Goal: Information Seeking & Learning: Learn about a topic

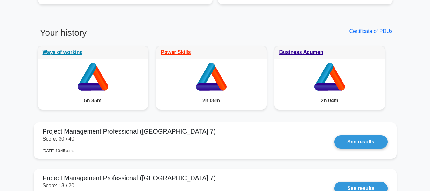
scroll to position [477, 0]
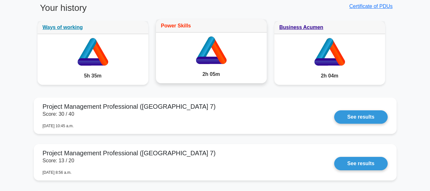
click at [172, 26] on link "Power Skills" at bounding box center [176, 25] width 30 height 5
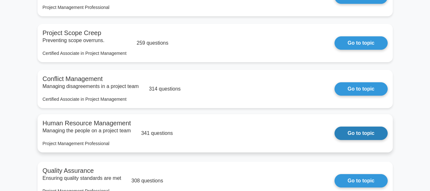
scroll to position [80, 0]
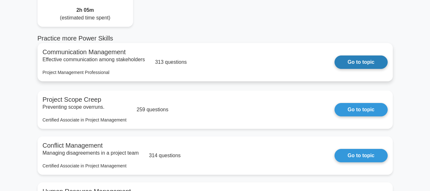
click at [363, 59] on link "Go to topic" at bounding box center [360, 61] width 53 height 13
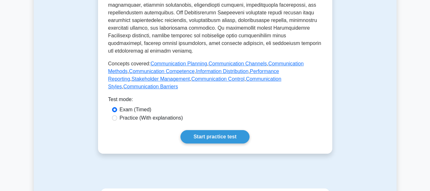
scroll to position [318, 0]
click at [144, 114] on label "Practice (With explanations)" at bounding box center [151, 118] width 63 height 8
click at [117, 115] on input "Practice (With explanations)" at bounding box center [114, 117] width 5 height 5
radio input "true"
click at [199, 130] on link "Start practice test" at bounding box center [214, 136] width 69 height 13
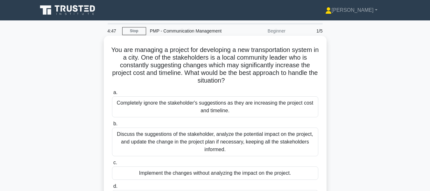
scroll to position [32, 0]
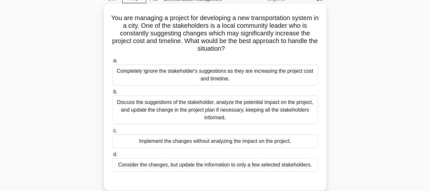
click at [157, 110] on div "Discuss the suggestions of the stakeholder, analyze the potential impact on the…" at bounding box center [215, 109] width 206 height 29
click at [112, 94] on input "b. Discuss the suggestions of the stakeholder, analyze the potential impact on …" at bounding box center [112, 92] width 0 height 4
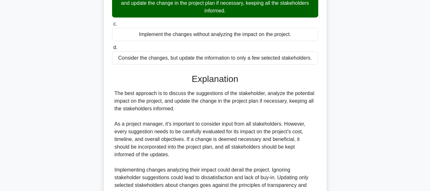
scroll to position [202, 0]
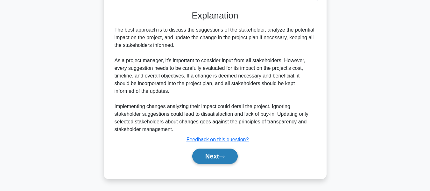
click at [220, 152] on button "Next" at bounding box center [215, 155] width 46 height 15
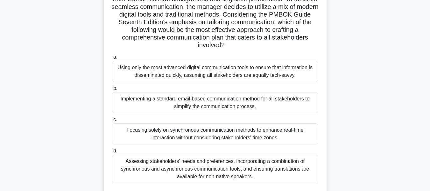
scroll to position [89, 0]
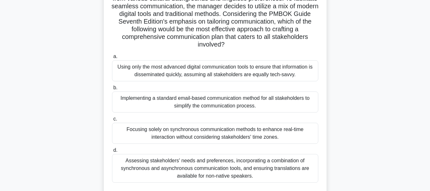
click at [197, 159] on div "Assessing stakeholders' needs and preferences, incorporating a combination of s…" at bounding box center [215, 168] width 206 height 29
click at [112, 152] on input "d. Assessing stakeholders' needs and preferences, incorporating a combination o…" at bounding box center [112, 150] width 0 height 4
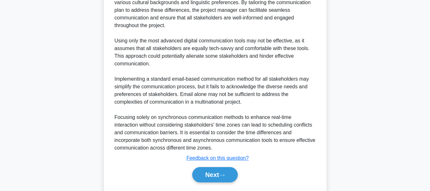
scroll to position [355, 0]
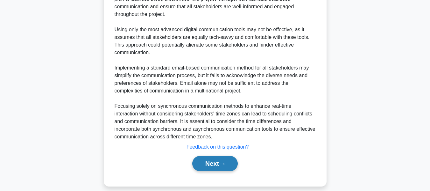
click at [226, 161] on button "Next" at bounding box center [215, 163] width 46 height 15
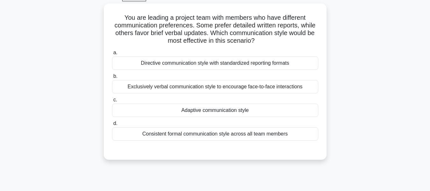
scroll to position [26, 0]
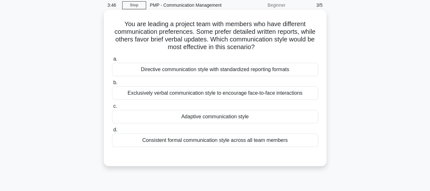
click at [193, 115] on div "Adaptive communication style" at bounding box center [215, 116] width 206 height 13
click at [112, 108] on input "c. Adaptive communication style" at bounding box center [112, 106] width 0 height 4
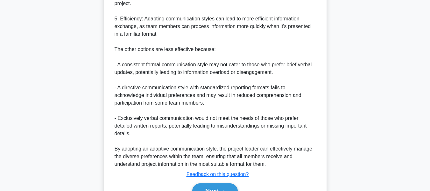
scroll to position [347, 0]
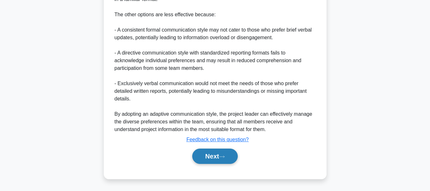
click at [224, 156] on icon at bounding box center [221, 156] width 5 height 2
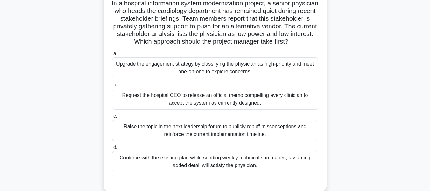
scroll to position [58, 0]
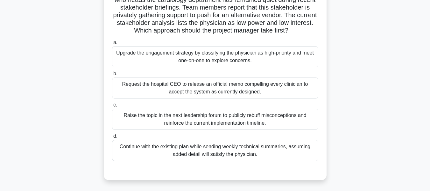
click at [247, 66] on div "Upgrade the engagement strategy by classifying the physician as high-priority a…" at bounding box center [215, 56] width 206 height 21
click at [112, 45] on input "a. Upgrade the engagement strategy by classifying the physician as high-priorit…" at bounding box center [112, 42] width 0 height 4
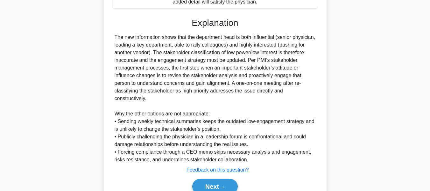
scroll to position [240, 0]
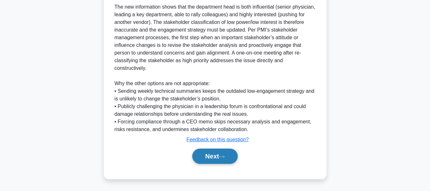
click at [233, 156] on button "Next" at bounding box center [215, 155] width 46 height 15
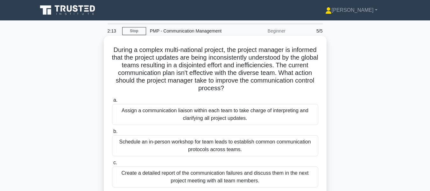
scroll to position [32, 0]
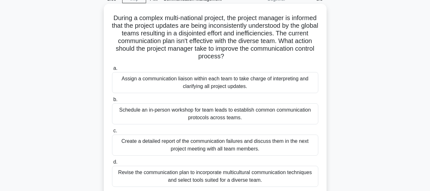
click at [222, 177] on div "Revise the communication plan to incorporate multicultural communication techni…" at bounding box center [215, 175] width 206 height 21
click at [112, 164] on input "d. Revise the communication plan to incorporate multicultural communication tec…" at bounding box center [112, 162] width 0 height 4
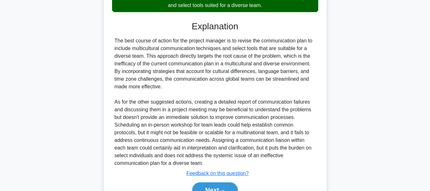
scroll to position [223, 0]
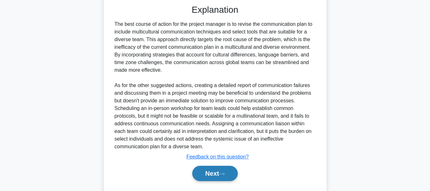
click at [224, 176] on button "Next" at bounding box center [215, 172] width 46 height 15
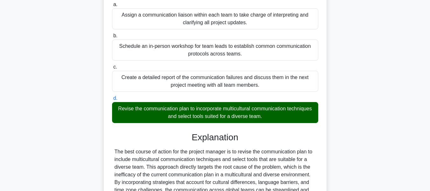
scroll to position [0, 0]
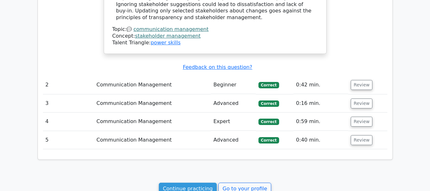
scroll to position [697, 0]
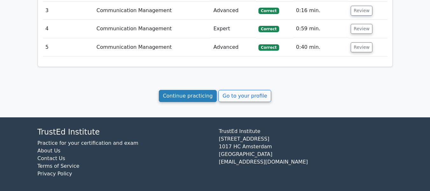
click at [190, 90] on link "Continue practicing" at bounding box center [188, 96] width 58 height 12
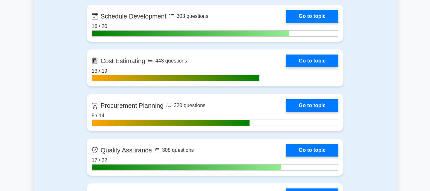
scroll to position [827, 0]
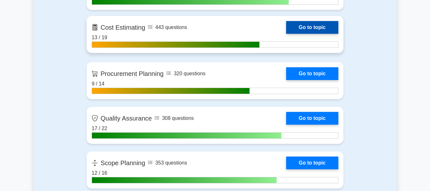
click at [321, 24] on link "Go to topic" at bounding box center [312, 27] width 52 height 13
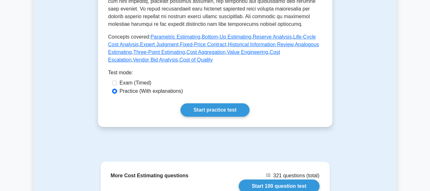
scroll to position [286, 0]
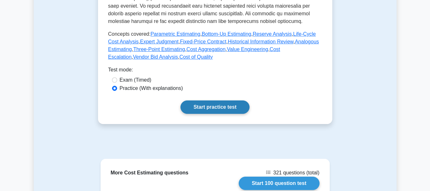
click at [195, 100] on link "Start practice test" at bounding box center [214, 106] width 69 height 13
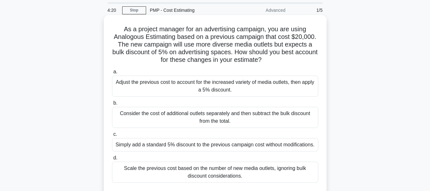
scroll to position [32, 0]
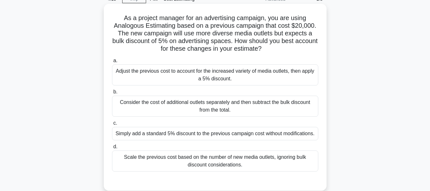
click at [198, 78] on div "Adjust the previous cost to account for the increased variety of media outlets,…" at bounding box center [215, 74] width 206 height 21
click at [112, 63] on input "a. Adjust the previous cost to account for the increased variety of media outle…" at bounding box center [112, 61] width 0 height 4
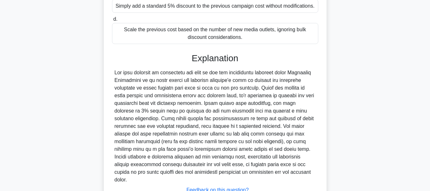
scroll to position [202, 0]
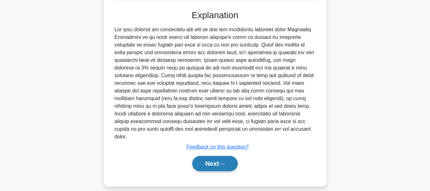
click at [209, 157] on button "Next" at bounding box center [215, 163] width 46 height 15
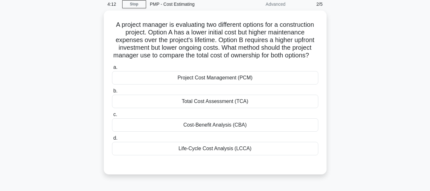
scroll to position [26, 0]
click at [231, 131] on div "Cost-Benefit Analysis (CBA)" at bounding box center [215, 123] width 206 height 13
click at [112, 116] on input "c. Cost-Benefit Analysis (CBA)" at bounding box center [112, 114] width 0 height 4
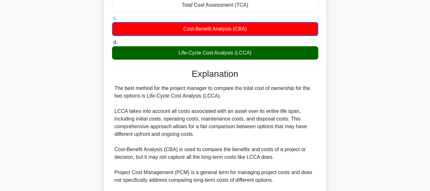
scroll to position [210, 0]
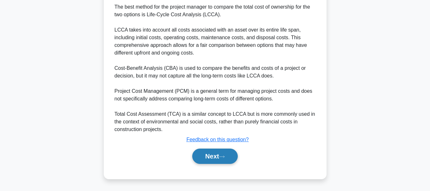
click at [231, 160] on button "Next" at bounding box center [215, 155] width 46 height 15
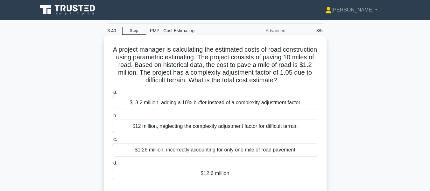
scroll to position [0, 0]
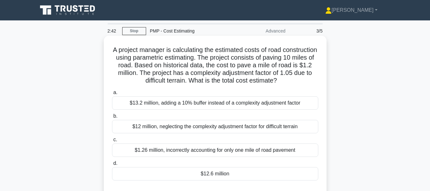
click at [178, 174] on div "$12.6 million" at bounding box center [215, 173] width 206 height 13
click at [112, 165] on input "d. $12.6 million" at bounding box center [112, 163] width 0 height 4
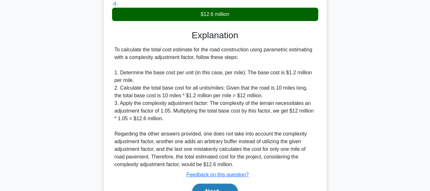
scroll to position [191, 0]
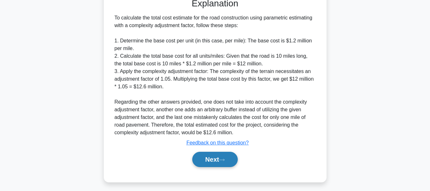
click at [210, 154] on button "Next" at bounding box center [215, 158] width 46 height 15
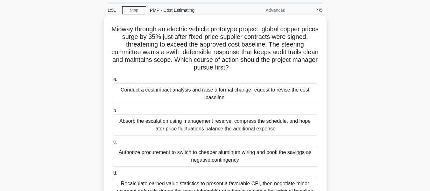
scroll to position [32, 0]
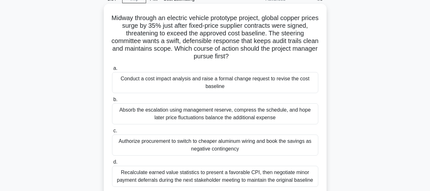
click at [216, 79] on div "Conduct a cost impact analysis and raise a formal change request to revise the …" at bounding box center [215, 82] width 206 height 21
click at [112, 70] on input "a. Conduct a cost impact analysis and raise a formal change request to revise t…" at bounding box center [112, 68] width 0 height 4
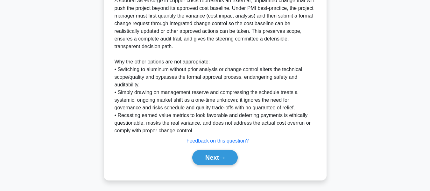
scroll to position [248, 0]
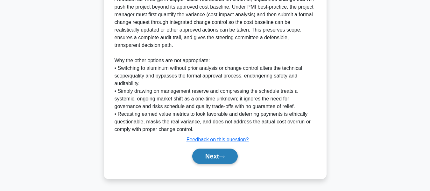
click at [228, 159] on button "Next" at bounding box center [215, 155] width 46 height 15
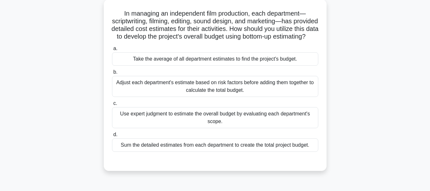
scroll to position [26, 0]
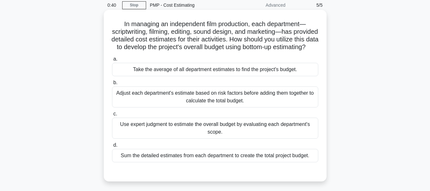
click at [227, 162] on div "Sum the detailed estimates from each department to create the total project bud…" at bounding box center [215, 155] width 206 height 13
click at [112, 147] on input "d. Sum the detailed estimates from each department to create the total project …" at bounding box center [112, 145] width 0 height 4
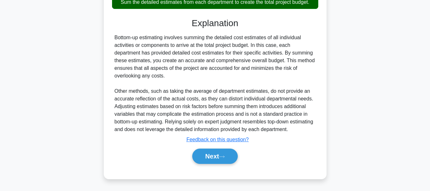
scroll to position [187, 0]
click at [227, 162] on button "Next" at bounding box center [215, 155] width 46 height 15
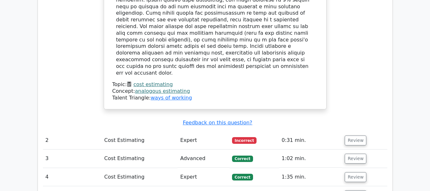
scroll to position [605, 0]
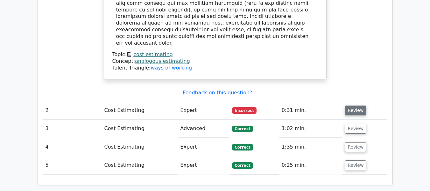
click at [345, 105] on button "Review" at bounding box center [356, 110] width 22 height 10
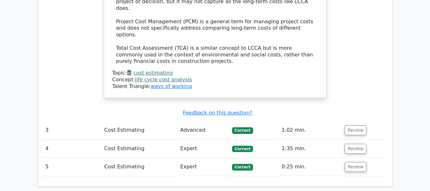
scroll to position [1039, 0]
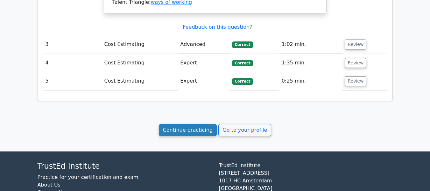
click at [178, 124] on link "Continue practicing" at bounding box center [188, 130] width 58 height 12
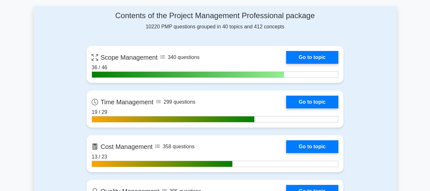
scroll to position [350, 0]
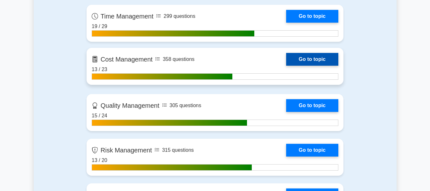
click at [286, 66] on link "Go to topic" at bounding box center [312, 59] width 52 height 13
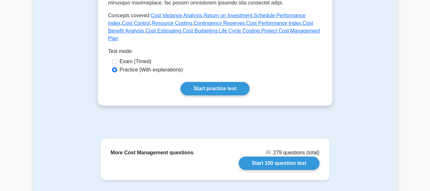
scroll to position [382, 0]
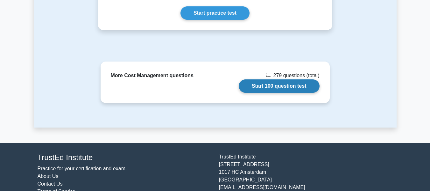
click at [263, 81] on link "Start 100 question test" at bounding box center [279, 85] width 81 height 13
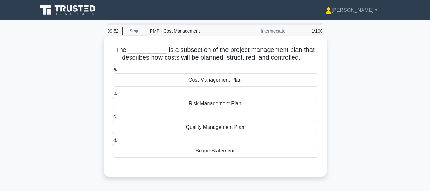
click at [152, 79] on div "Cost Management Plan" at bounding box center [215, 79] width 206 height 13
click at [112, 72] on input "a. Cost Management Plan" at bounding box center [112, 69] width 0 height 4
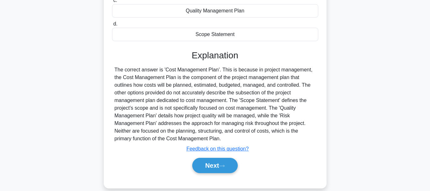
scroll to position [127, 0]
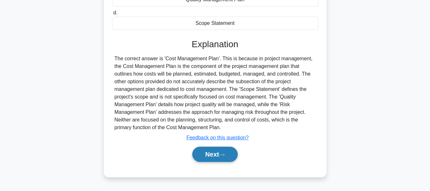
click at [228, 157] on button "Next" at bounding box center [215, 153] width 46 height 15
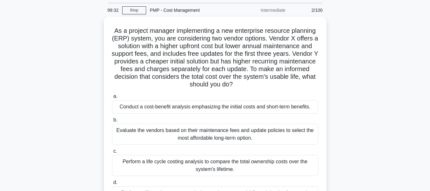
scroll to position [32, 0]
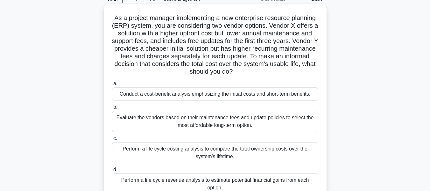
click at [198, 155] on div "Perform a life cycle costing analysis to compare the total ownership costs over…" at bounding box center [215, 152] width 206 height 21
click at [112, 140] on input "c. Perform a life cycle costing analysis to compare the total ownership costs o…" at bounding box center [112, 138] width 0 height 4
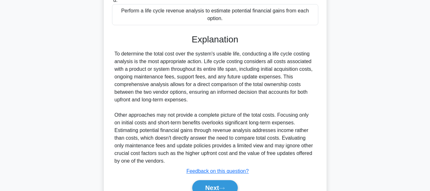
scroll to position [233, 0]
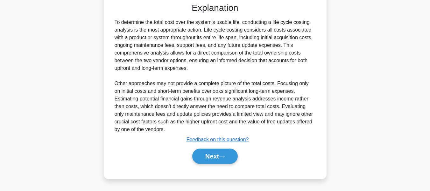
click at [198, 155] on button "Next" at bounding box center [215, 155] width 46 height 15
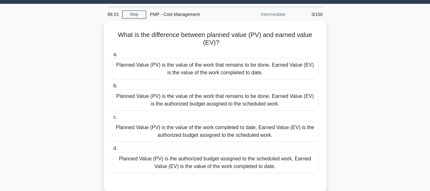
scroll to position [0, 0]
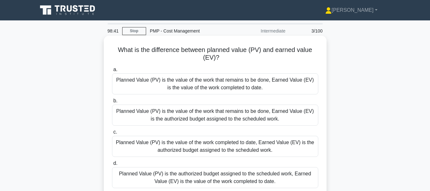
click at [196, 180] on div "Planned Value (PV) is the authorized budget assigned to the scheduled work, Ear…" at bounding box center [215, 177] width 206 height 21
click at [112, 165] on input "d. Planned Value (PV) is the authorized budget assigned to the scheduled work, …" at bounding box center [112, 163] width 0 height 4
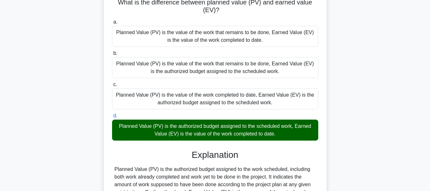
scroll to position [127, 0]
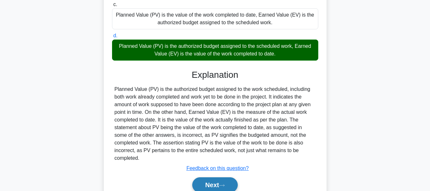
click at [211, 179] on button "Next" at bounding box center [215, 184] width 46 height 15
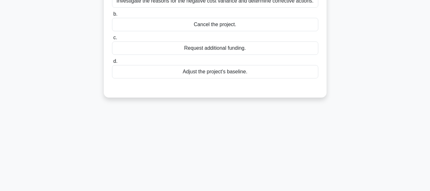
scroll to position [32, 0]
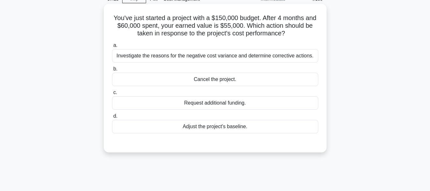
click at [184, 59] on div "Investigate the reasons for the negative cost variance and determine corrective…" at bounding box center [215, 55] width 206 height 13
click at [112, 47] on input "a. Investigate the reasons for the negative cost variance and determine correct…" at bounding box center [112, 45] width 0 height 4
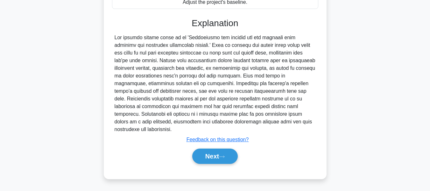
scroll to position [156, 0]
click at [196, 156] on button "Next" at bounding box center [215, 155] width 46 height 15
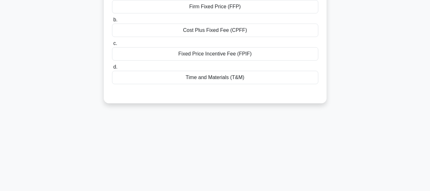
scroll to position [26, 0]
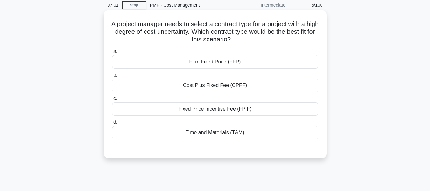
click at [202, 132] on div "Time and Materials (T&M)" at bounding box center [215, 132] width 206 height 13
click at [112, 124] on input "d. Time and Materials (T&M)" at bounding box center [112, 122] width 0 height 4
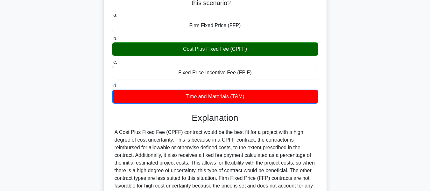
scroll to position [153, 0]
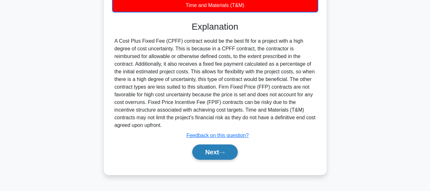
click at [198, 152] on button "Next" at bounding box center [215, 151] width 46 height 15
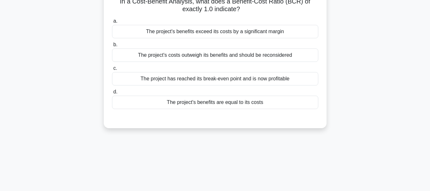
scroll to position [0, 0]
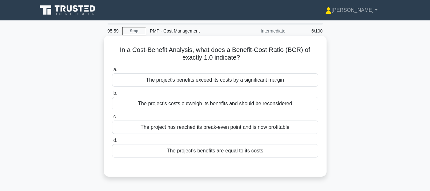
click at [196, 129] on div "The project has reached its break-even point and is now profitable" at bounding box center [215, 126] width 206 height 13
click at [112, 119] on input "c. The project has reached its break-even point and is now profitable" at bounding box center [112, 117] width 0 height 4
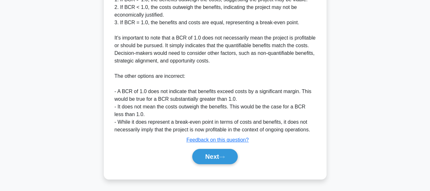
scroll to position [241, 0]
click at [198, 153] on button "Next" at bounding box center [215, 155] width 46 height 15
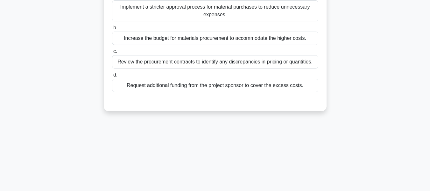
scroll to position [26, 0]
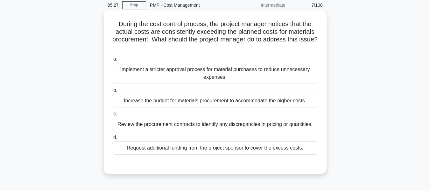
click at [203, 121] on div "Review the procurement contracts to identify any discrepancies in pricing or qu…" at bounding box center [215, 123] width 206 height 13
click at [112, 116] on input "c. Review the procurement contracts to identify any discrepancies in pricing or…" at bounding box center [112, 114] width 0 height 4
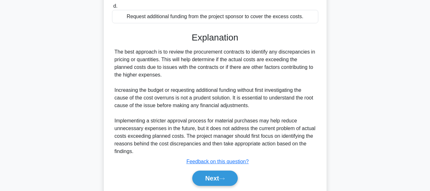
scroll to position [187, 0]
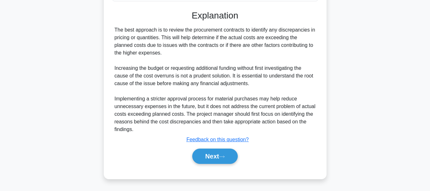
click at [205, 165] on div "Next" at bounding box center [215, 156] width 206 height 20
click at [205, 162] on button "Next" at bounding box center [215, 155] width 46 height 15
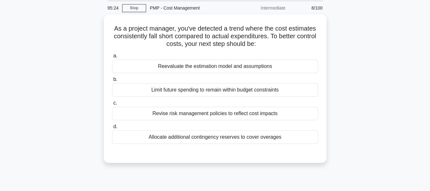
scroll to position [0, 0]
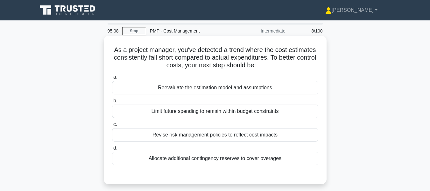
click at [182, 90] on div "Reevaluate the estimation model and assumptions" at bounding box center [215, 87] width 206 height 13
click at [112, 79] on input "a. Reevaluate the estimation model and assumptions" at bounding box center [112, 77] width 0 height 4
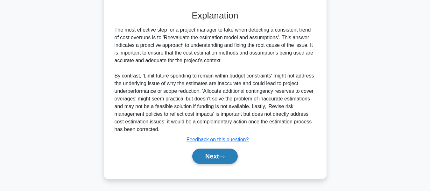
click at [203, 154] on button "Next" at bounding box center [215, 155] width 46 height 15
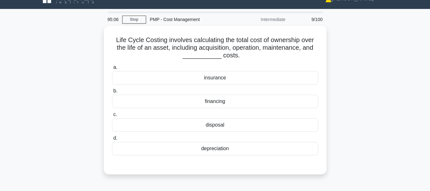
scroll to position [5, 0]
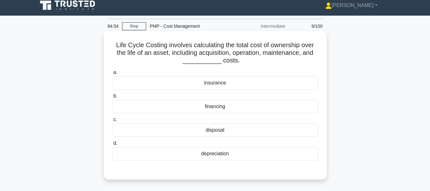
click at [157, 132] on div "disposal" at bounding box center [215, 129] width 206 height 13
click at [112, 122] on input "c. disposal" at bounding box center [112, 119] width 0 height 4
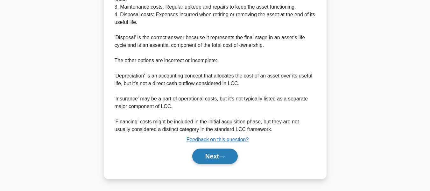
click at [206, 152] on button "Next" at bounding box center [215, 155] width 46 height 15
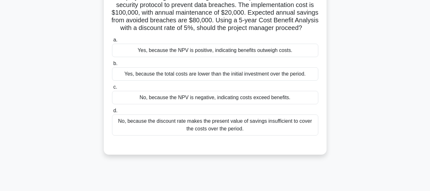
scroll to position [64, 0]
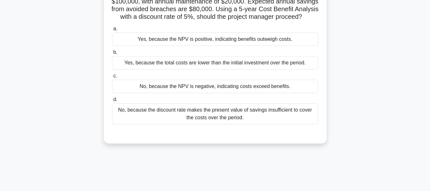
click at [167, 93] on div "No, because the NPV is negative, indicating costs exceed benefits." at bounding box center [215, 86] width 206 height 13
click at [112, 78] on input "c. No, because the NPV is negative, indicating costs exceed benefits." at bounding box center [112, 76] width 0 height 4
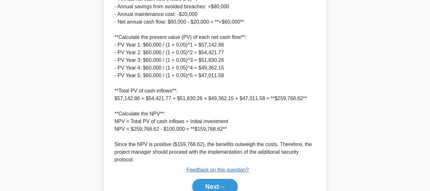
scroll to position [294, 0]
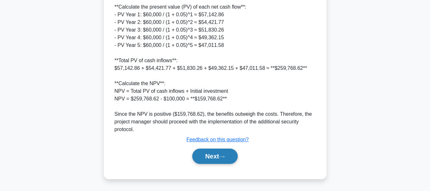
click at [237, 158] on button "Next" at bounding box center [215, 155] width 46 height 15
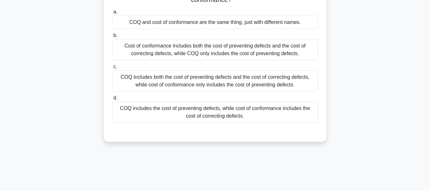
scroll to position [0, 0]
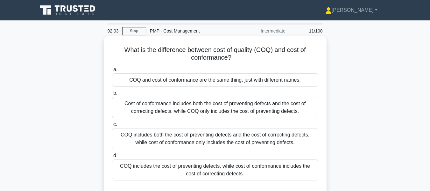
click at [215, 139] on div "COQ includes both the cost of preventing defects and the cost of correcting def…" at bounding box center [215, 138] width 206 height 21
click at [112, 126] on input "c. COQ includes both the cost of preventing defects and the cost of correcting …" at bounding box center [112, 124] width 0 height 4
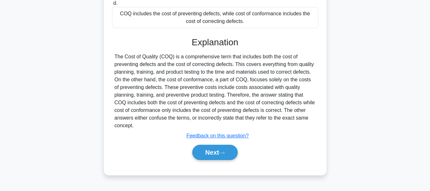
scroll to position [153, 0]
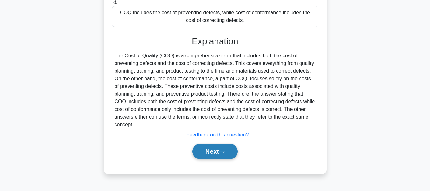
click at [214, 144] on button "Next" at bounding box center [215, 151] width 46 height 15
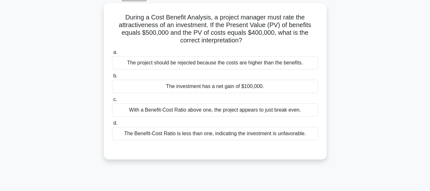
scroll to position [26, 0]
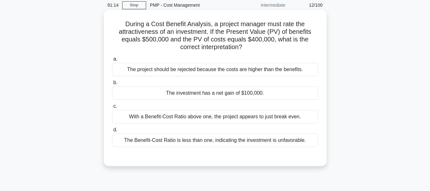
click at [142, 93] on div "The investment has a net gain of $100,000." at bounding box center [215, 92] width 206 height 13
click at [112, 85] on input "b. The investment has a net gain of $100,000." at bounding box center [112, 83] width 0 height 4
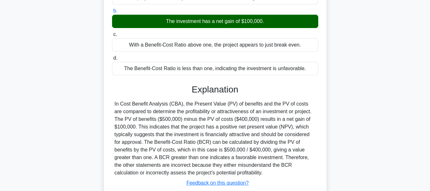
scroll to position [153, 0]
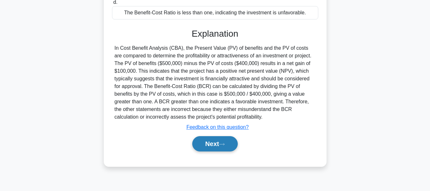
click at [210, 141] on button "Next" at bounding box center [215, 143] width 46 height 15
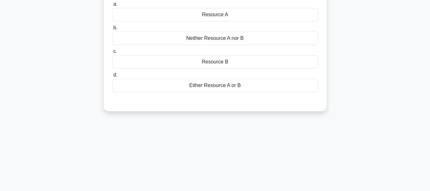
scroll to position [0, 0]
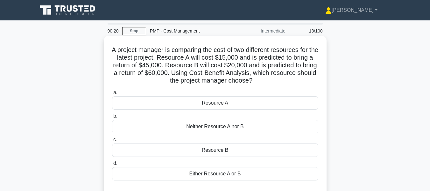
click at [245, 152] on div "Resource B" at bounding box center [215, 149] width 206 height 13
click at [112, 142] on input "c. Resource B" at bounding box center [112, 139] width 0 height 4
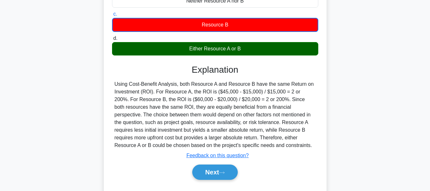
scroll to position [153, 0]
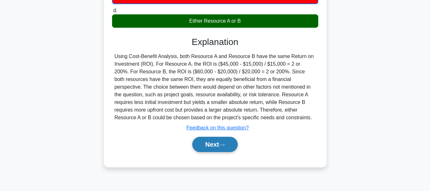
click at [228, 146] on button "Next" at bounding box center [215, 144] width 46 height 15
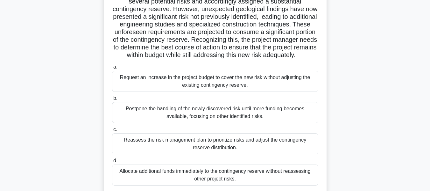
scroll to position [95, 0]
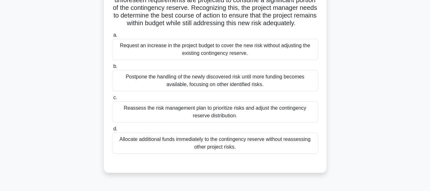
click at [182, 117] on div "Reassess the risk management plan to prioritize risks and adjust the contingenc…" at bounding box center [215, 111] width 206 height 21
click at [112, 100] on input "c. Reassess the risk management plan to prioritize risks and adjust the conting…" at bounding box center [112, 97] width 0 height 4
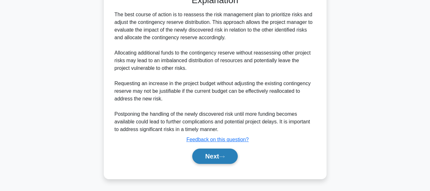
click at [208, 157] on button "Next" at bounding box center [215, 155] width 46 height 15
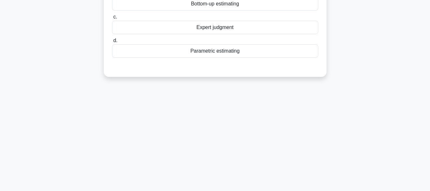
scroll to position [0, 0]
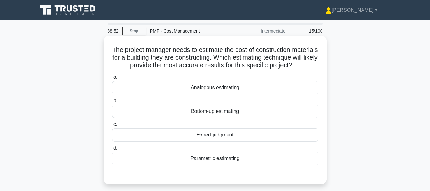
click at [217, 118] on div "Bottom-up estimating" at bounding box center [215, 110] width 206 height 13
click at [112, 103] on input "b. Bottom-up estimating" at bounding box center [112, 101] width 0 height 4
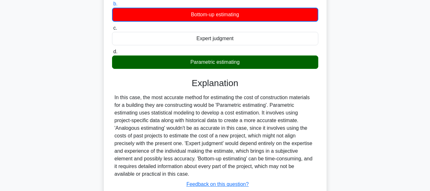
scroll to position [127, 0]
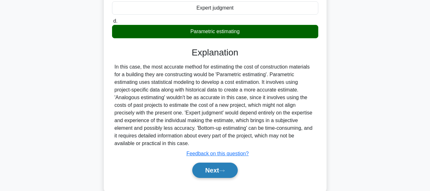
click at [224, 173] on button "Next" at bounding box center [215, 169] width 46 height 15
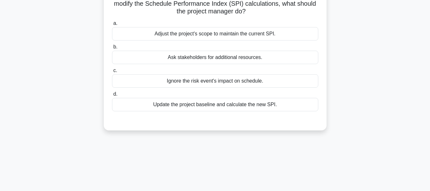
scroll to position [0, 0]
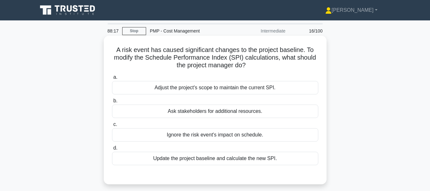
click at [234, 161] on div "Update the project baseline and calculate the new SPI." at bounding box center [215, 157] width 206 height 13
click at [112, 150] on input "d. Update the project baseline and calculate the new SPI." at bounding box center [112, 148] width 0 height 4
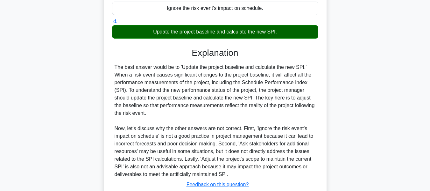
scroll to position [172, 0]
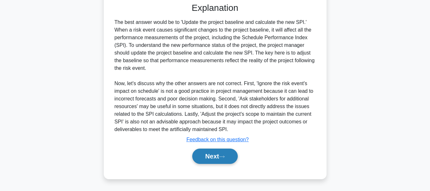
click at [220, 154] on button "Next" at bounding box center [215, 155] width 46 height 15
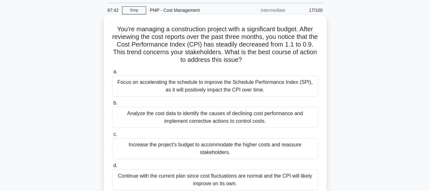
scroll to position [32, 0]
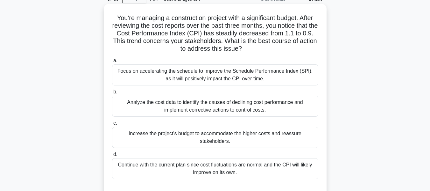
click at [194, 107] on div "Analyze the cost data to identify the causes of declining cost performance and …" at bounding box center [215, 105] width 206 height 21
click at [112, 94] on input "b. Analyze the cost data to identify the causes of declining cost performance a…" at bounding box center [112, 92] width 0 height 4
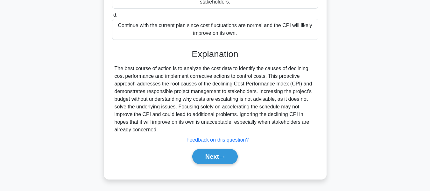
scroll to position [172, 0]
click at [215, 159] on button "Next" at bounding box center [215, 155] width 46 height 15
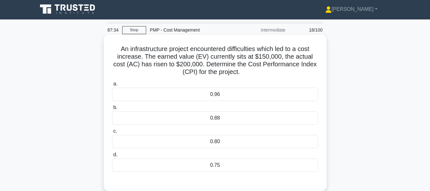
scroll to position [0, 0]
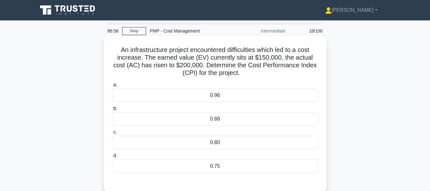
click at [283, 167] on div "0.75" at bounding box center [215, 165] width 206 height 13
click at [112, 158] on input "d. 0.75" at bounding box center [112, 155] width 0 height 4
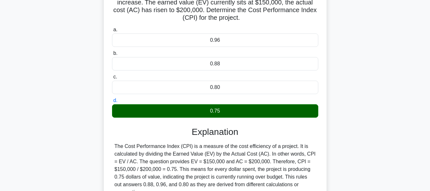
scroll to position [127, 0]
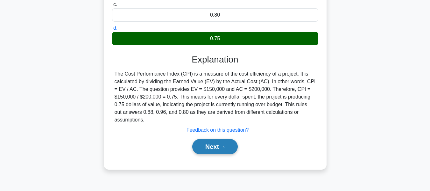
click at [207, 147] on button "Next" at bounding box center [215, 146] width 46 height 15
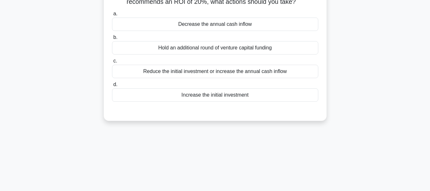
scroll to position [0, 0]
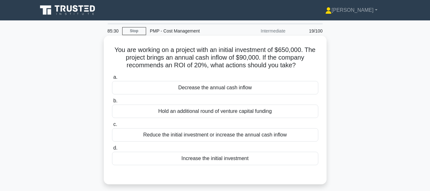
drag, startPoint x: 296, startPoint y: 65, endPoint x: 111, endPoint y: 45, distance: 186.6
click at [111, 45] on div "You are working on a project with an initial investment of $650,000. The projec…" at bounding box center [215, 109] width 218 height 143
copy h5 "You are working on a project with an initial investment of $650,000. The projec…"
click at [220, 161] on div "Increase the initial investment" at bounding box center [215, 157] width 206 height 13
click at [112, 150] on input "d. Increase the initial investment" at bounding box center [112, 148] width 0 height 4
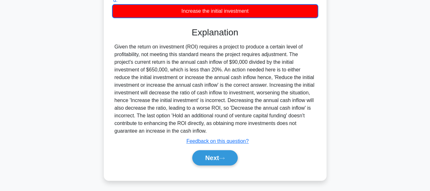
scroll to position [153, 0]
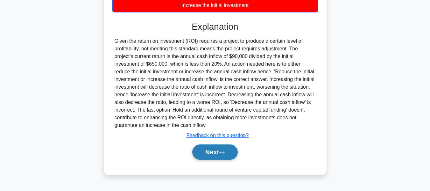
click at [214, 154] on button "Next" at bounding box center [215, 151] width 46 height 15
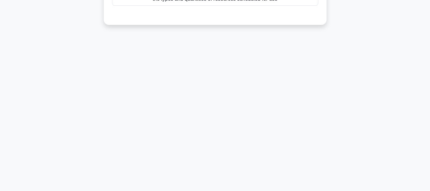
scroll to position [26, 0]
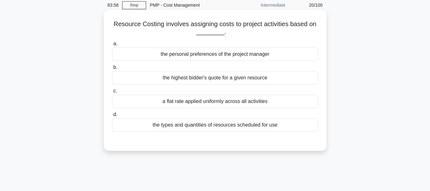
click at [177, 124] on div "the types and quantities of resources scheduled for use" at bounding box center [215, 124] width 206 height 13
click at [112, 116] on input "d. the types and quantities of resources scheduled for use" at bounding box center [112, 114] width 0 height 4
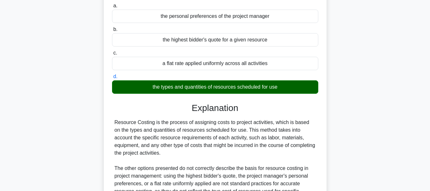
scroll to position [121, 0]
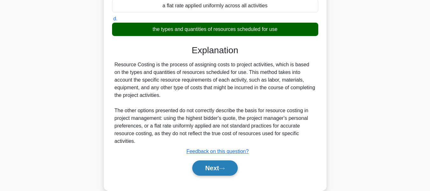
click at [204, 164] on button "Next" at bounding box center [215, 167] width 46 height 15
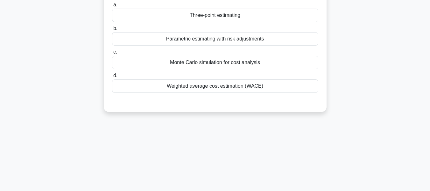
scroll to position [0, 0]
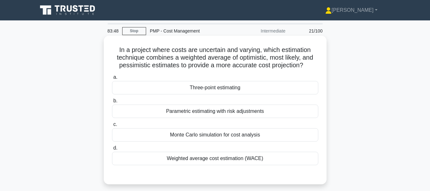
click at [194, 85] on div "Three-point estimating" at bounding box center [215, 87] width 206 height 13
click at [112, 79] on input "a. Three-point estimating" at bounding box center [112, 77] width 0 height 4
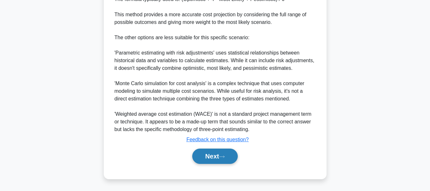
click at [209, 160] on button "Next" at bounding box center [215, 155] width 46 height 15
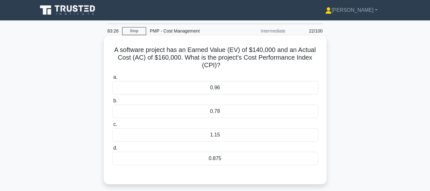
click at [232, 157] on div "0.875" at bounding box center [215, 157] width 206 height 13
click at [112, 150] on input "d. 0.875" at bounding box center [112, 148] width 0 height 4
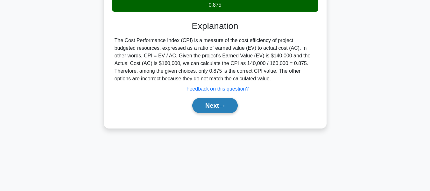
click at [224, 109] on button "Next" at bounding box center [215, 105] width 46 height 15
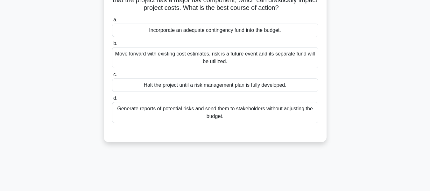
scroll to position [26, 0]
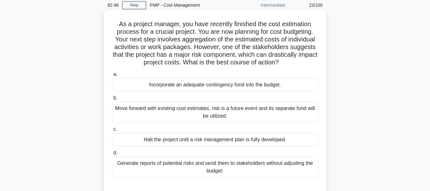
click at [269, 87] on div "Incorporate an adequate contingency fund into the budget." at bounding box center [215, 84] width 206 height 13
click at [112, 76] on input "a. Incorporate an adequate contingency fund into the budget." at bounding box center [112, 74] width 0 height 4
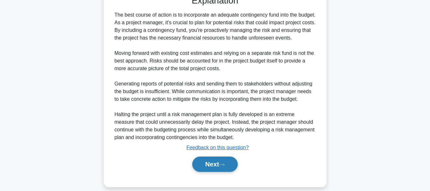
click at [235, 168] on button "Next" at bounding box center [215, 163] width 46 height 15
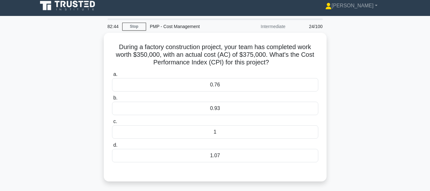
scroll to position [0, 0]
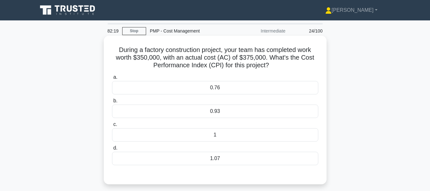
click at [229, 108] on div "0.93" at bounding box center [215, 110] width 206 height 13
click at [112, 103] on input "b. 0.93" at bounding box center [112, 101] width 0 height 4
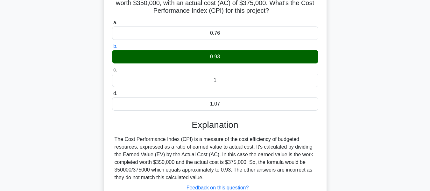
scroll to position [127, 0]
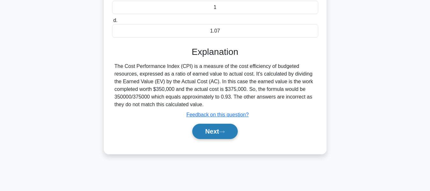
click at [225, 131] on icon at bounding box center [222, 132] width 6 height 4
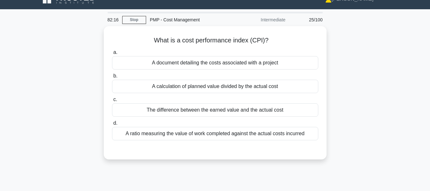
scroll to position [0, 0]
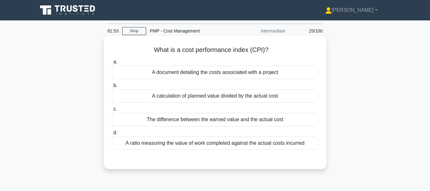
click at [212, 145] on div "A ratio measuring the value of work completed against the actual costs incurred" at bounding box center [215, 142] width 206 height 13
click at [112, 135] on input "d. A ratio measuring the value of work completed against the actual costs incur…" at bounding box center [112, 132] width 0 height 4
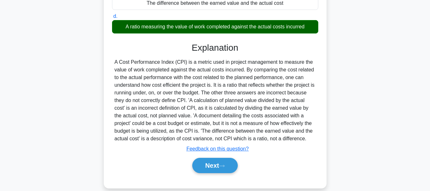
scroll to position [127, 0]
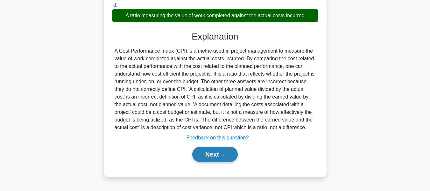
click at [214, 153] on button "Next" at bounding box center [215, 153] width 46 height 15
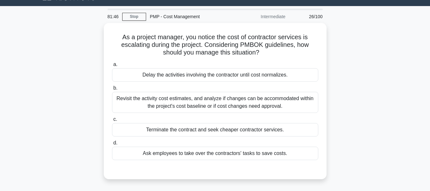
scroll to position [0, 0]
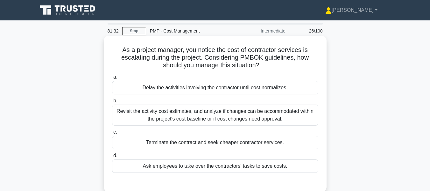
click at [191, 112] on div "Revisit the activity cost estimates, and analyze if changes can be accommodated…" at bounding box center [215, 114] width 206 height 21
click at [112, 103] on input "b. Revisit the activity cost estimates, and analyze if changes can be accommoda…" at bounding box center [112, 101] width 0 height 4
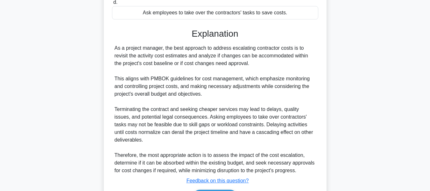
scroll to position [194, 0]
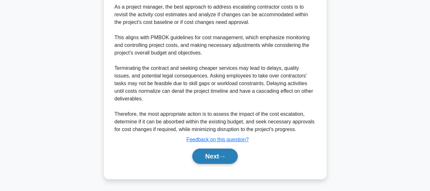
click at [200, 154] on button "Next" at bounding box center [215, 155] width 46 height 15
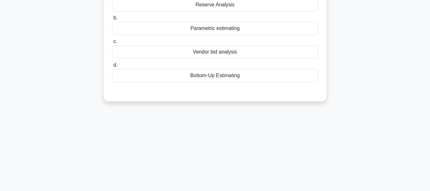
scroll to position [26, 0]
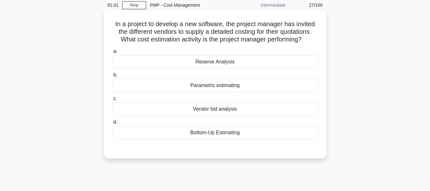
click at [189, 133] on div "Bottom-Up Estimating" at bounding box center [215, 132] width 206 height 13
click at [112, 124] on input "d. Bottom-Up Estimating" at bounding box center [112, 122] width 0 height 4
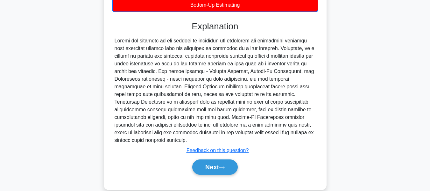
scroll to position [165, 0]
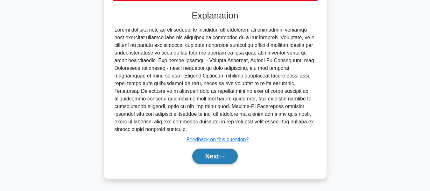
click at [224, 159] on button "Next" at bounding box center [215, 155] width 46 height 15
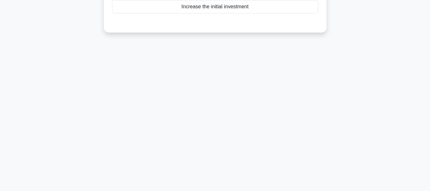
scroll to position [0, 0]
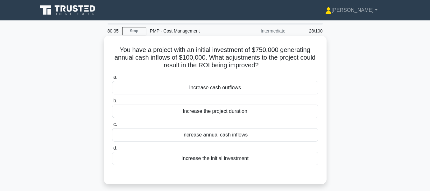
click at [192, 162] on div "Increase the initial investment" at bounding box center [215, 157] width 206 height 13
click at [112, 150] on input "d. Increase the initial investment" at bounding box center [112, 148] width 0 height 4
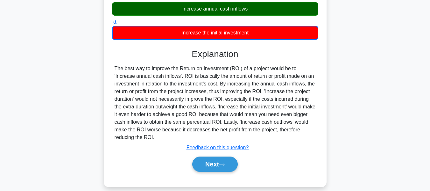
scroll to position [127, 0]
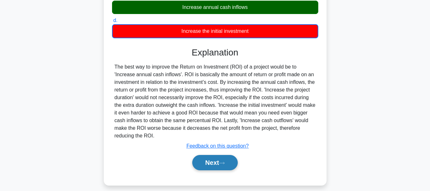
click at [194, 158] on button "Next" at bounding box center [215, 162] width 46 height 15
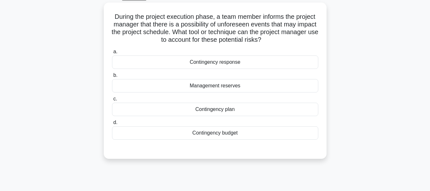
scroll to position [32, 0]
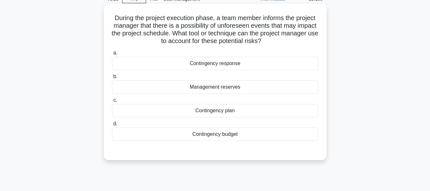
click at [171, 112] on div "Contingency plan" at bounding box center [215, 110] width 206 height 13
click at [112, 102] on input "c. Contingency plan" at bounding box center [112, 100] width 0 height 4
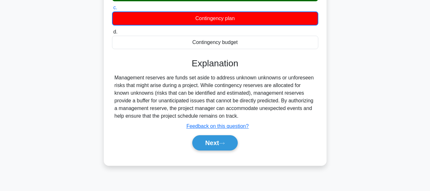
scroll to position [127, 0]
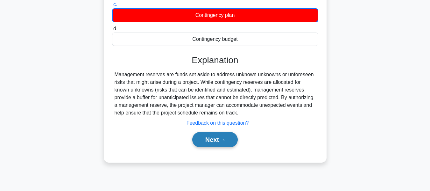
click at [222, 140] on icon at bounding box center [222, 140] width 6 height 4
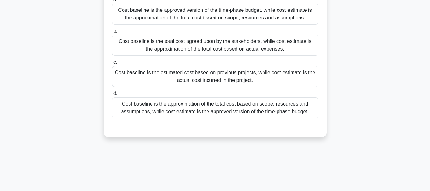
scroll to position [32, 0]
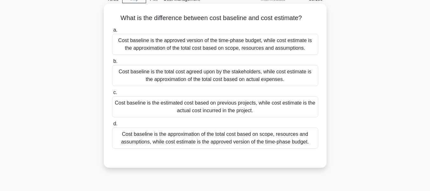
click at [228, 38] on div "Cost baseline is the approved version of the time-phase budget, while cost esti…" at bounding box center [215, 44] width 206 height 21
click at [112, 32] on input "a. Cost baseline is the approved version of the time-phase budget, while cost e…" at bounding box center [112, 30] width 0 height 4
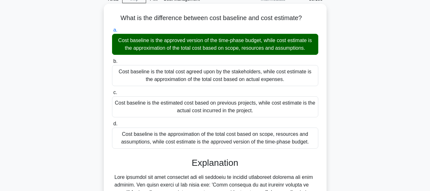
scroll to position [159, 0]
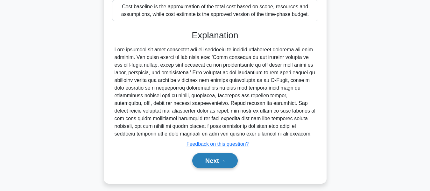
click at [223, 161] on icon at bounding box center [222, 161] width 6 height 4
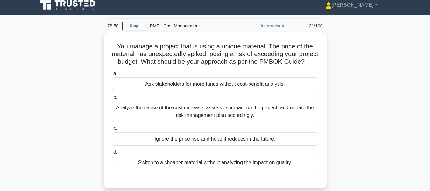
scroll to position [0, 0]
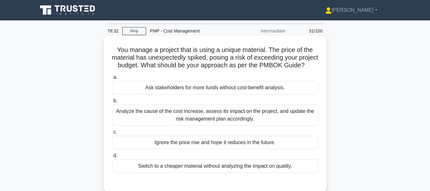
click at [172, 124] on div "Analyze the cause of the cost increase, assess its impact on the project, and u…" at bounding box center [215, 114] width 206 height 21
click at [112, 103] on input "b. Analyze the cause of the cost increase, assess its impact on the project, an…" at bounding box center [112, 101] width 0 height 4
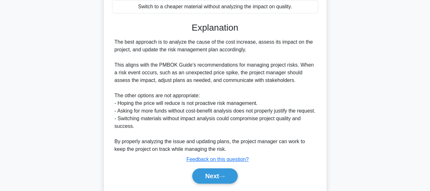
scroll to position [194, 0]
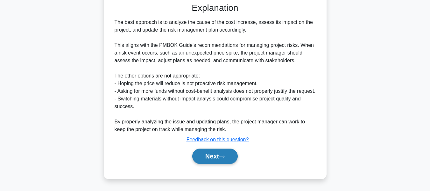
click at [209, 156] on button "Next" at bounding box center [215, 155] width 46 height 15
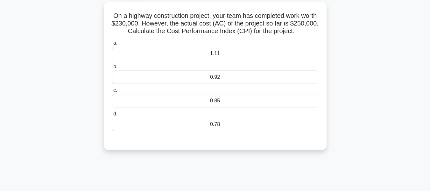
scroll to position [0, 0]
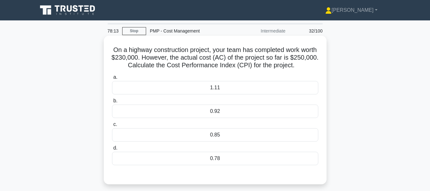
click at [200, 108] on div "0.92" at bounding box center [215, 110] width 206 height 13
click at [112, 103] on input "b. 0.92" at bounding box center [112, 101] width 0 height 4
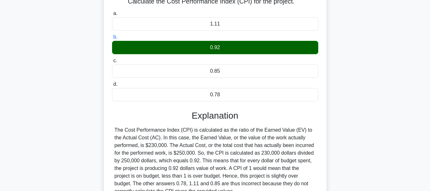
scroll to position [153, 0]
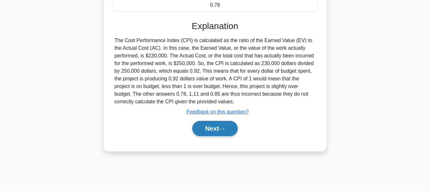
click at [226, 131] on button "Next" at bounding box center [215, 128] width 46 height 15
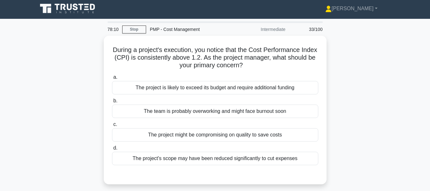
scroll to position [0, 0]
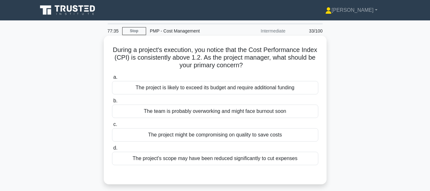
click at [200, 138] on div "The project might be compromising on quality to save costs" at bounding box center [215, 134] width 206 height 13
click at [112, 126] on input "c. The project might be compromising on quality to save costs" at bounding box center [112, 124] width 0 height 4
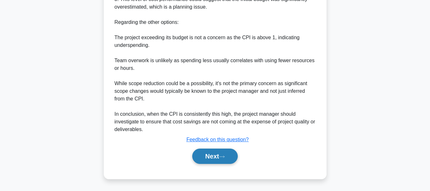
click at [214, 157] on button "Next" at bounding box center [215, 155] width 46 height 15
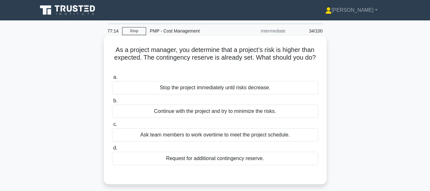
click at [233, 160] on div "Request for additional contingency reserve." at bounding box center [215, 157] width 206 height 13
click at [112, 150] on input "d. Request for additional contingency reserve." at bounding box center [112, 148] width 0 height 4
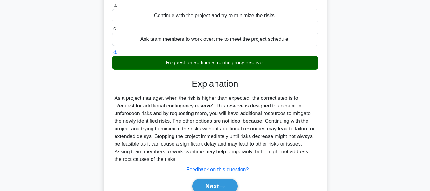
scroll to position [127, 0]
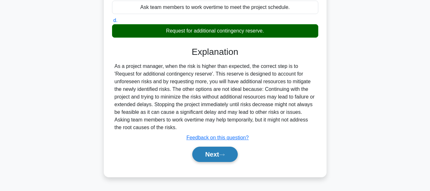
click at [233, 156] on button "Next" at bounding box center [215, 153] width 46 height 15
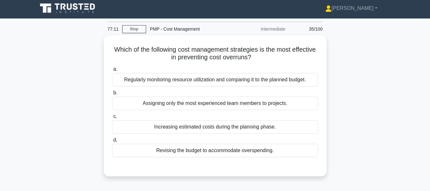
scroll to position [0, 0]
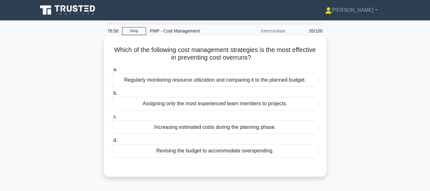
click at [240, 83] on div "Regularly monitoring resource utilization and comparing it to the planned budge…" at bounding box center [215, 79] width 206 height 13
click at [112, 72] on input "a. Regularly monitoring resource utilization and comparing it to the planned bu…" at bounding box center [112, 69] width 0 height 4
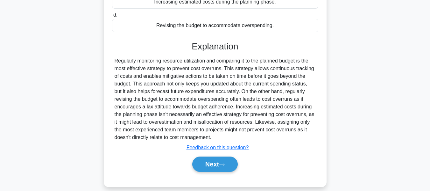
scroll to position [127, 0]
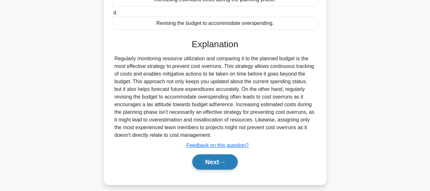
click at [223, 166] on button "Next" at bounding box center [215, 161] width 46 height 15
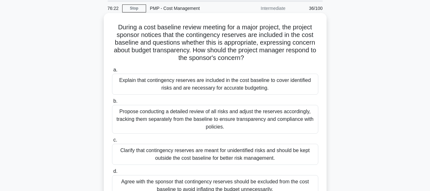
scroll to position [64, 0]
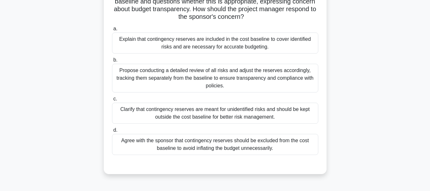
click at [220, 145] on div "Agree with the sponsor that contingency reserves should be excluded from the co…" at bounding box center [215, 144] width 206 height 21
click at [112, 132] on input "d. Agree with the sponsor that contingency reserves should be excluded from the…" at bounding box center [112, 130] width 0 height 4
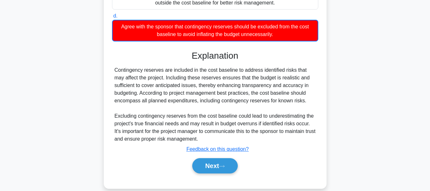
scroll to position [187, 0]
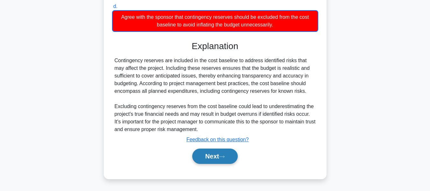
click at [220, 154] on button "Next" at bounding box center [215, 155] width 46 height 15
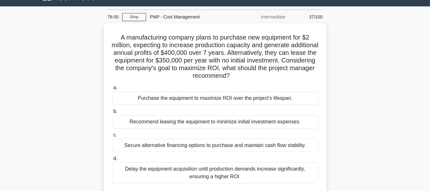
scroll to position [0, 0]
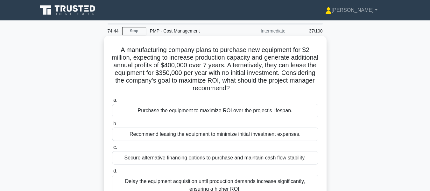
click at [224, 136] on div "Recommend leasing the equipment to minimize initial investment expenses." at bounding box center [215, 133] width 206 height 13
click at [112, 126] on input "b. Recommend leasing the equipment to minimize initial investment expenses." at bounding box center [112, 124] width 0 height 4
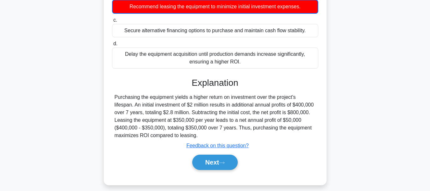
scroll to position [153, 0]
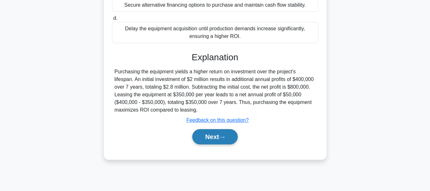
click at [205, 142] on button "Next" at bounding box center [215, 136] width 46 height 15
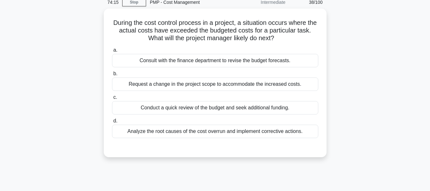
scroll to position [0, 0]
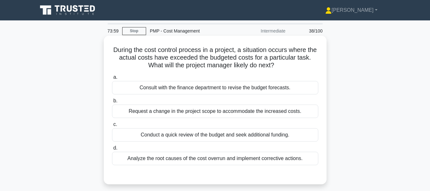
click at [206, 160] on div "Analyze the root causes of the cost overrun and implement corrective actions." at bounding box center [215, 157] width 206 height 13
click at [112, 150] on input "d. Analyze the root causes of the cost overrun and implement corrective actions." at bounding box center [112, 148] width 0 height 4
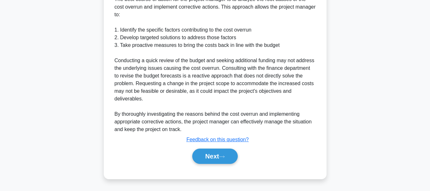
click at [206, 160] on button "Next" at bounding box center [215, 155] width 46 height 15
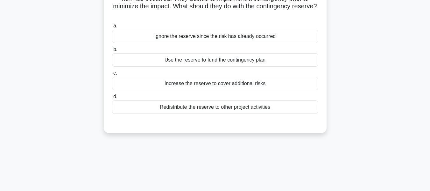
scroll to position [29, 0]
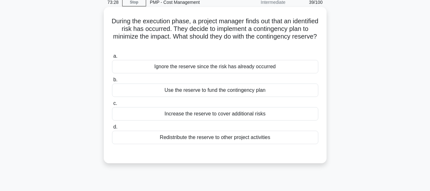
click at [208, 88] on div "Use the reserve to fund the contingency plan" at bounding box center [215, 89] width 206 height 13
click at [112, 82] on input "b. Use the reserve to fund the contingency plan" at bounding box center [112, 80] width 0 height 4
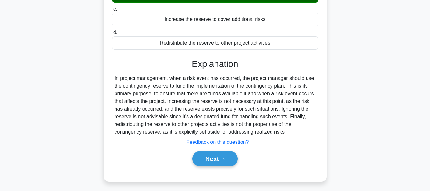
scroll to position [153, 0]
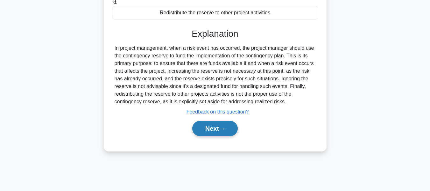
click at [218, 129] on button "Next" at bounding box center [215, 128] width 46 height 15
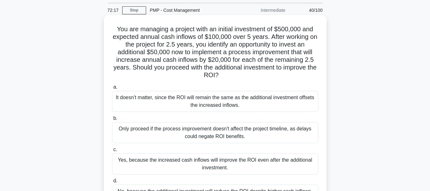
scroll to position [32, 0]
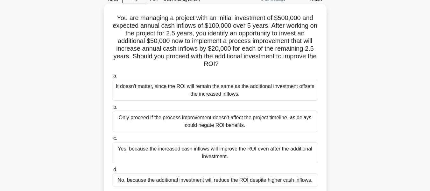
click at [209, 151] on div "Yes, because the increased cash inflows will improve the ROI even after the add…" at bounding box center [215, 152] width 206 height 21
click at [112, 140] on input "c. Yes, because the increased cash inflows will improve the ROI even after the …" at bounding box center [112, 138] width 0 height 4
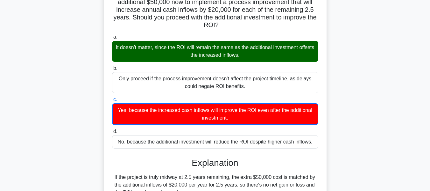
scroll to position [127, 0]
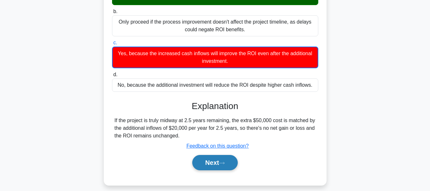
click at [215, 163] on button "Next" at bounding box center [215, 162] width 46 height 15
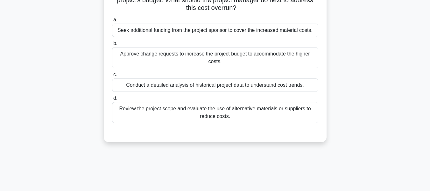
scroll to position [0, 0]
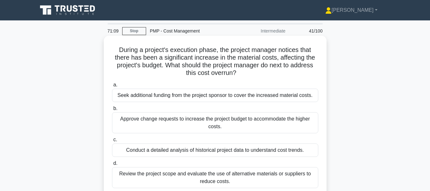
click at [244, 150] on div "Conduct a detailed analysis of historical project data to understand cost trend…" at bounding box center [215, 149] width 206 height 13
click at [112, 142] on input "c. Conduct a detailed analysis of historical project data to understand cost tr…" at bounding box center [112, 139] width 0 height 4
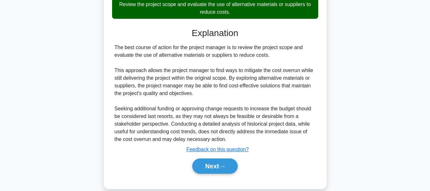
scroll to position [180, 0]
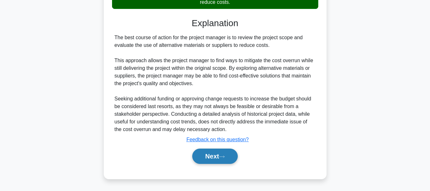
click at [226, 152] on button "Next" at bounding box center [215, 155] width 46 height 15
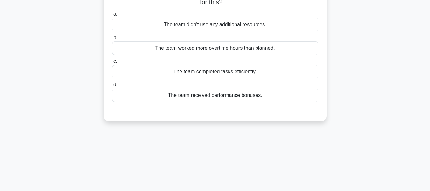
scroll to position [28, 0]
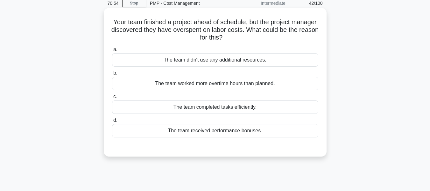
click at [232, 81] on div "The team worked more overtime hours than planned." at bounding box center [215, 83] width 206 height 13
click at [112, 75] on input "b. The team worked more overtime hours than planned." at bounding box center [112, 73] width 0 height 4
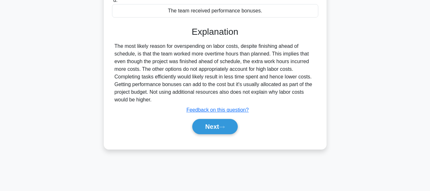
scroll to position [153, 0]
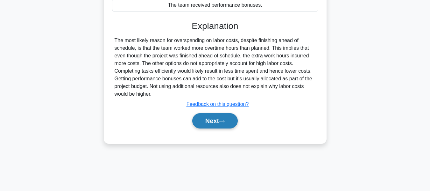
click at [210, 122] on button "Next" at bounding box center [215, 120] width 46 height 15
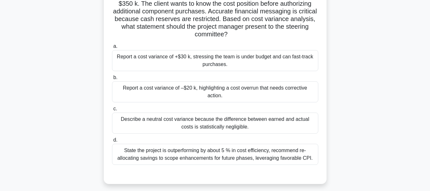
scroll to position [64, 0]
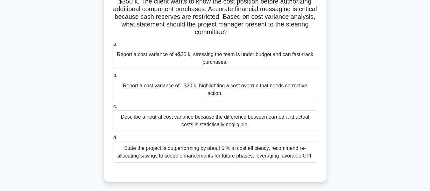
click at [190, 82] on div "Report a cost variance of –$20 k, highlighting a cost overrun that needs correc…" at bounding box center [215, 89] width 206 height 21
click at [112, 77] on input "b. Report a cost variance of –$20 k, highlighting a cost overrun that needs cor…" at bounding box center [112, 75] width 0 height 4
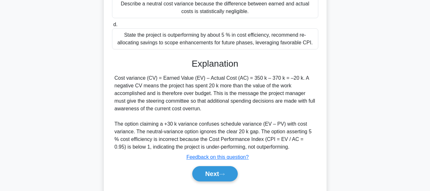
scroll to position [194, 0]
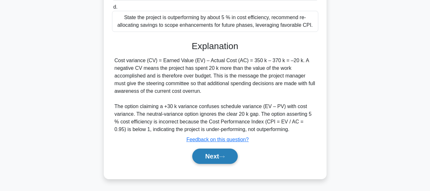
click at [225, 157] on icon at bounding box center [222, 157] width 6 height 4
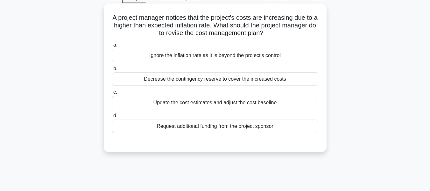
scroll to position [26, 0]
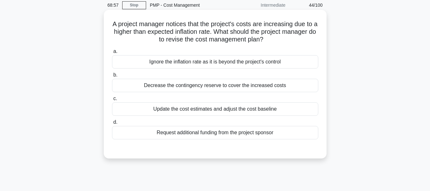
click at [254, 111] on div "Update the cost estimates and adjust the cost baseline" at bounding box center [215, 108] width 206 height 13
click at [112, 101] on input "c. Update the cost estimates and adjust the cost baseline" at bounding box center [112, 98] width 0 height 4
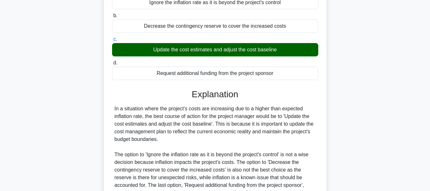
scroll to position [153, 0]
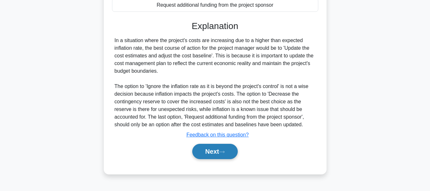
click at [227, 154] on button "Next" at bounding box center [215, 151] width 46 height 15
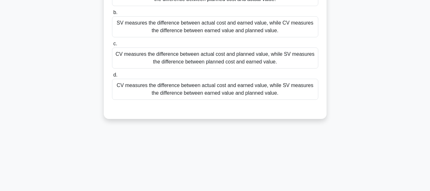
scroll to position [26, 0]
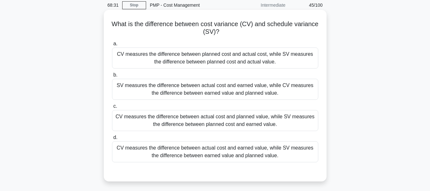
click at [239, 153] on div "CV measures the difference between actual cost and earned value, while SV measu…" at bounding box center [215, 151] width 206 height 21
click at [112, 139] on input "d. CV measures the difference between actual cost and earned value, while SV me…" at bounding box center [112, 137] width 0 height 4
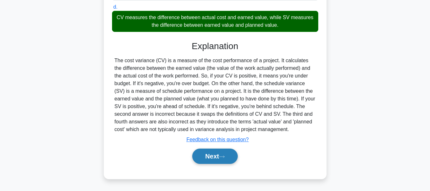
click at [225, 162] on button "Next" at bounding box center [215, 155] width 46 height 15
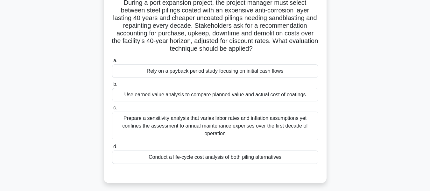
scroll to position [64, 0]
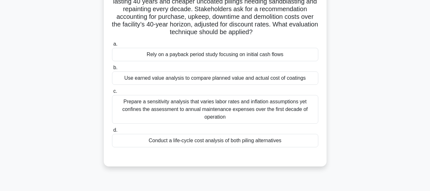
click at [237, 142] on div "Conduct a life-cycle cost analysis of both piling alternatives" at bounding box center [215, 140] width 206 height 13
click at [112, 132] on input "d. Conduct a life-cycle cost analysis of both piling alternatives" at bounding box center [112, 130] width 0 height 4
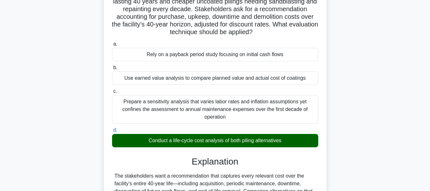
scroll to position [223, 0]
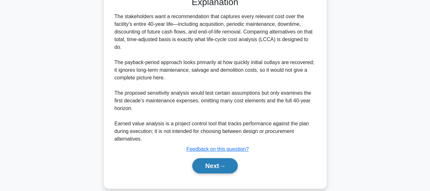
click at [223, 158] on button "Next" at bounding box center [215, 165] width 46 height 15
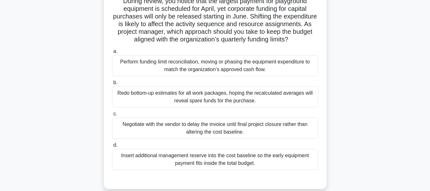
scroll to position [64, 0]
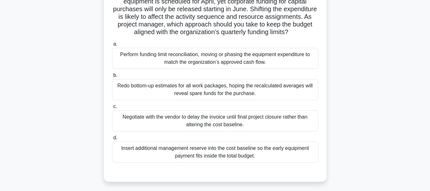
click at [218, 69] on div "Perform funding limit reconciliation, moving or phasing the equipment expenditu…" at bounding box center [215, 58] width 206 height 21
click at [112, 46] on input "a. Perform funding limit reconciliation, moving or phasing the equipment expend…" at bounding box center [112, 44] width 0 height 4
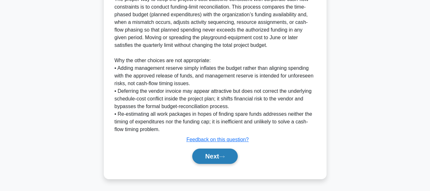
click at [238, 161] on button "Next" at bounding box center [215, 155] width 46 height 15
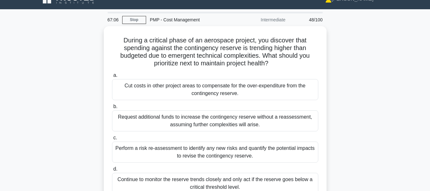
scroll to position [9, 0]
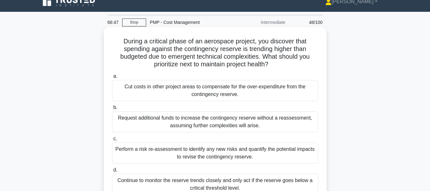
click at [236, 151] on div "Perform a risk re-assessment to identify any new risks and quantify the potenti…" at bounding box center [215, 152] width 206 height 21
click at [112, 141] on input "c. Perform a risk re-assessment to identify any new risks and quantify the pote…" at bounding box center [112, 139] width 0 height 4
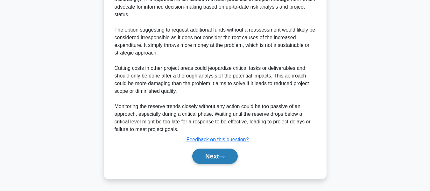
click at [217, 161] on button "Next" at bounding box center [215, 155] width 46 height 15
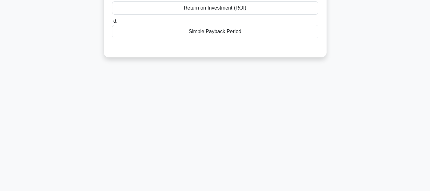
scroll to position [40, 0]
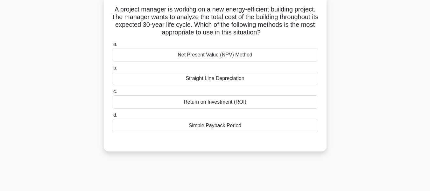
click at [209, 83] on div "Straight Line Depreciation" at bounding box center [215, 78] width 206 height 13
click at [112, 70] on input "b. Straight Line Depreciation" at bounding box center [112, 68] width 0 height 4
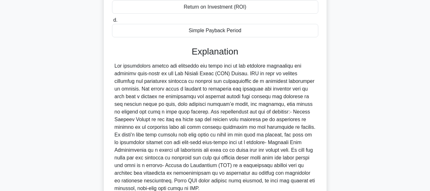
scroll to position [195, 0]
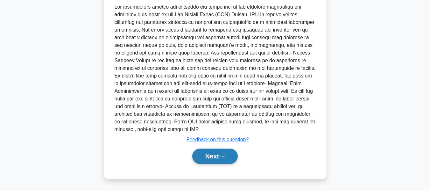
click at [220, 155] on button "Next" at bounding box center [215, 155] width 46 height 15
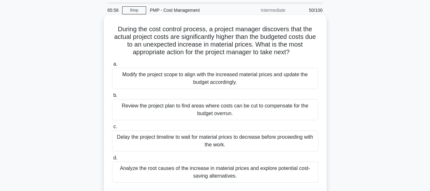
scroll to position [32, 0]
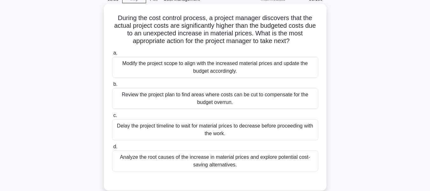
click at [219, 155] on div "Analyze the root causes of the increase in material prices and explore potentia…" at bounding box center [215, 160] width 206 height 21
click at [112, 149] on input "d. Analyze the root causes of the increase in material prices and explore poten…" at bounding box center [112, 146] width 0 height 4
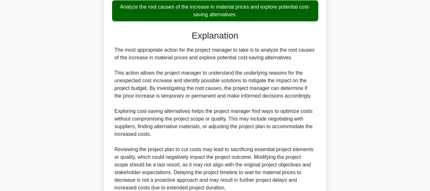
scroll to position [240, 0]
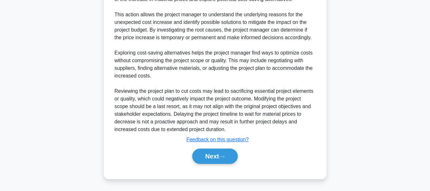
click at [219, 155] on button "Next" at bounding box center [215, 155] width 46 height 15
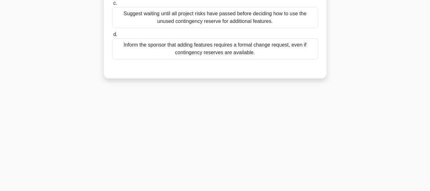
scroll to position [0, 0]
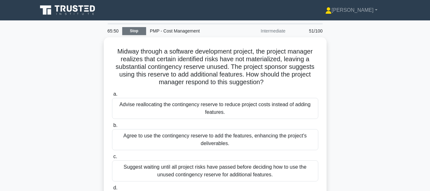
click at [128, 32] on link "Stop" at bounding box center [134, 31] width 24 height 8
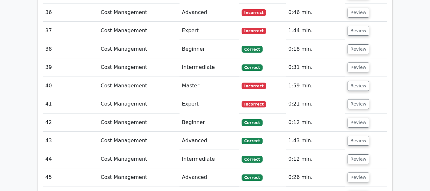
scroll to position [1451, 0]
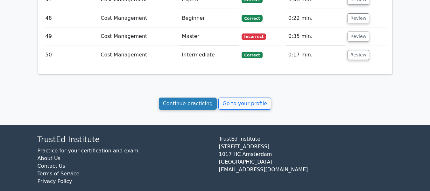
click at [197, 97] on link "Continue practicing" at bounding box center [188, 103] width 58 height 12
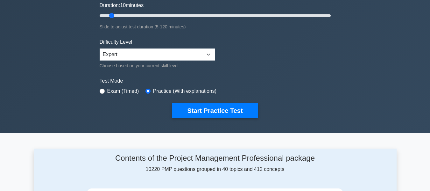
scroll to position [127, 0]
